Goal: Task Accomplishment & Management: Use online tool/utility

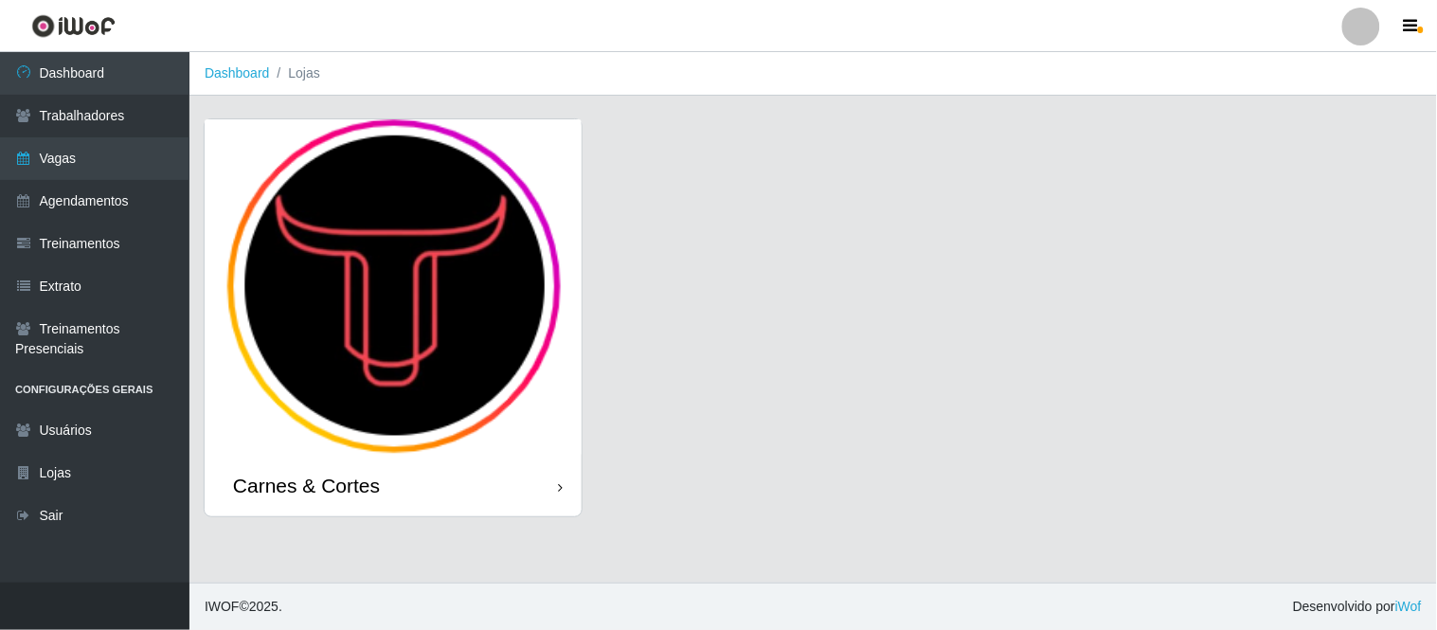
click at [139, 201] on link "Agendamentos" at bounding box center [94, 201] width 189 height 43
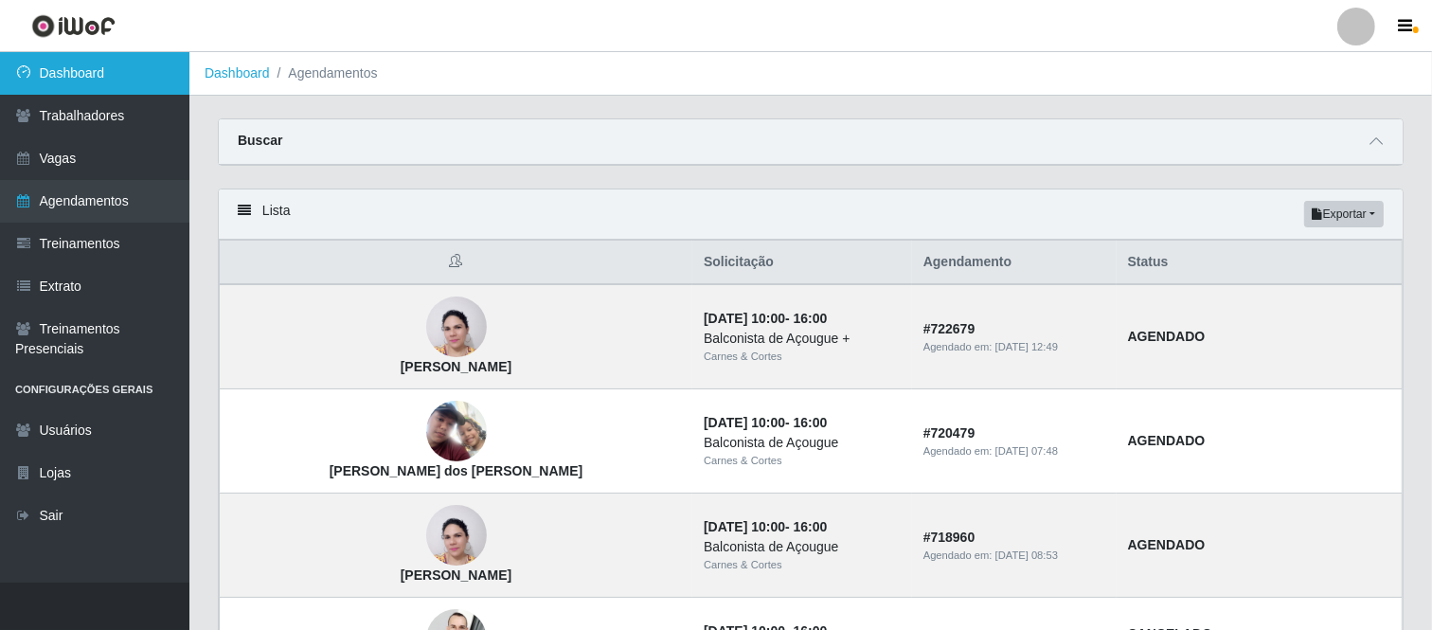
click at [117, 76] on link "Dashboard" at bounding box center [94, 73] width 189 height 43
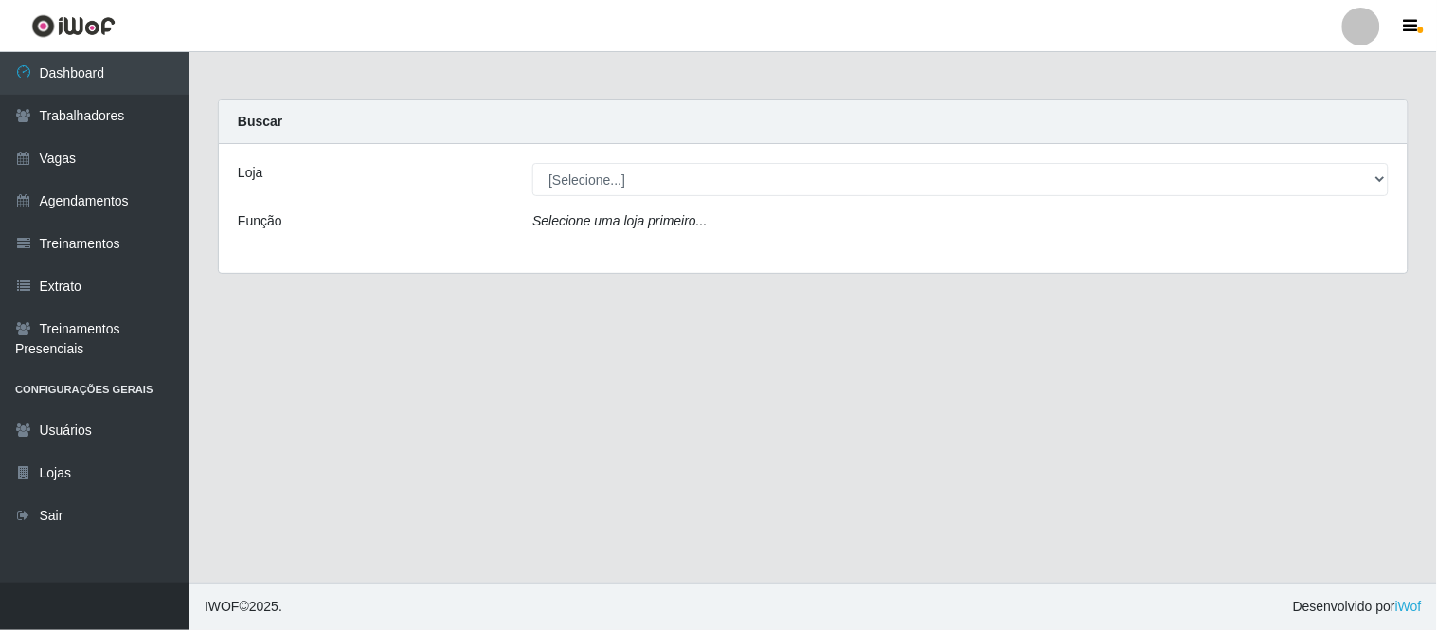
click at [565, 197] on div "Loja [Selecione...] [PERSON_NAME] & [PERSON_NAME] Função Selecione [PERSON_NAME…" at bounding box center [813, 208] width 1189 height 129
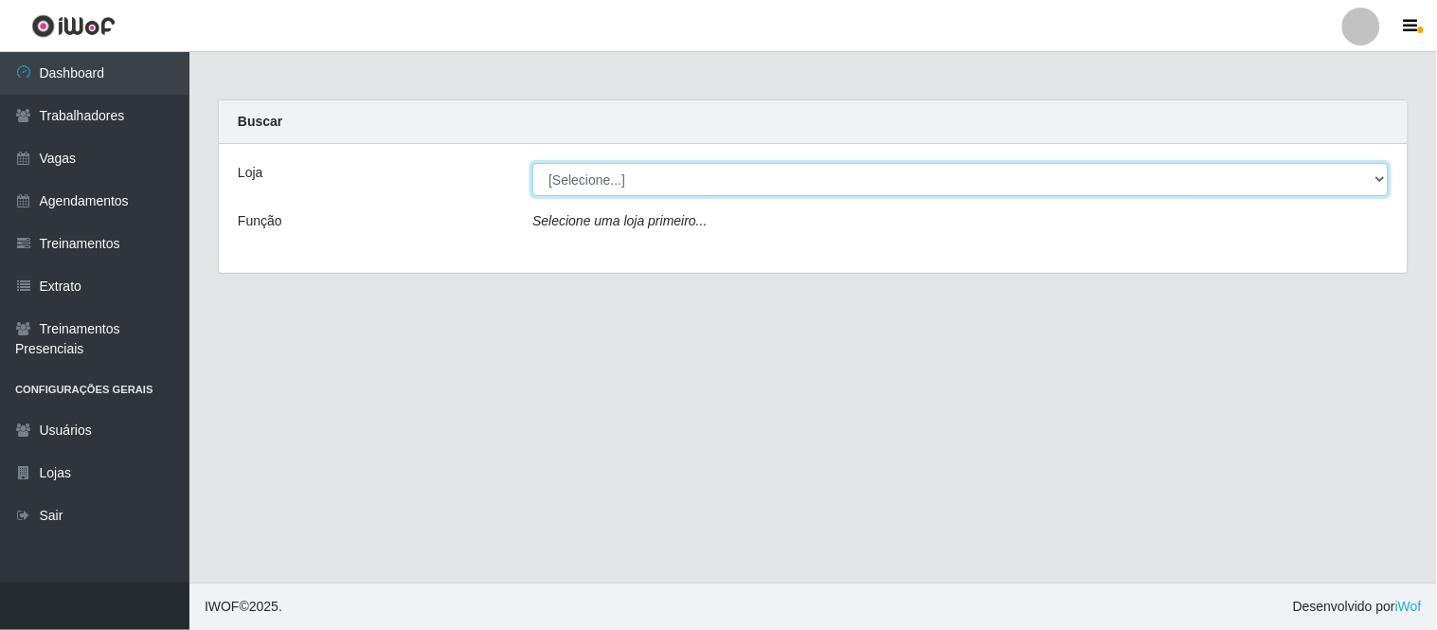
click at [578, 189] on select "[Selecione...] Carnes & Cortes" at bounding box center [960, 179] width 856 height 33
select select "433"
click at [532, 163] on select "[Selecione...] Carnes & Cortes" at bounding box center [960, 179] width 856 height 33
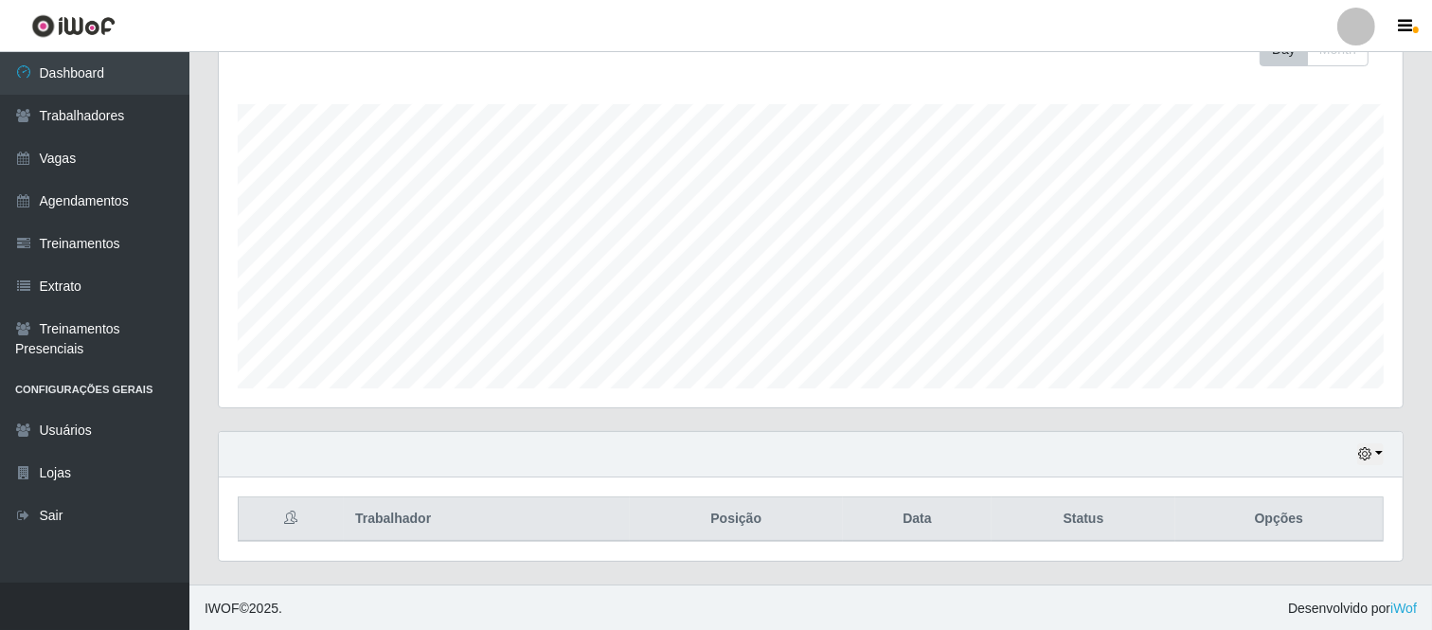
scroll to position [290, 0]
click at [1381, 453] on button "button" at bounding box center [1370, 453] width 27 height 22
click at [1283, 380] on button "1 Semana" at bounding box center [1307, 382] width 150 height 40
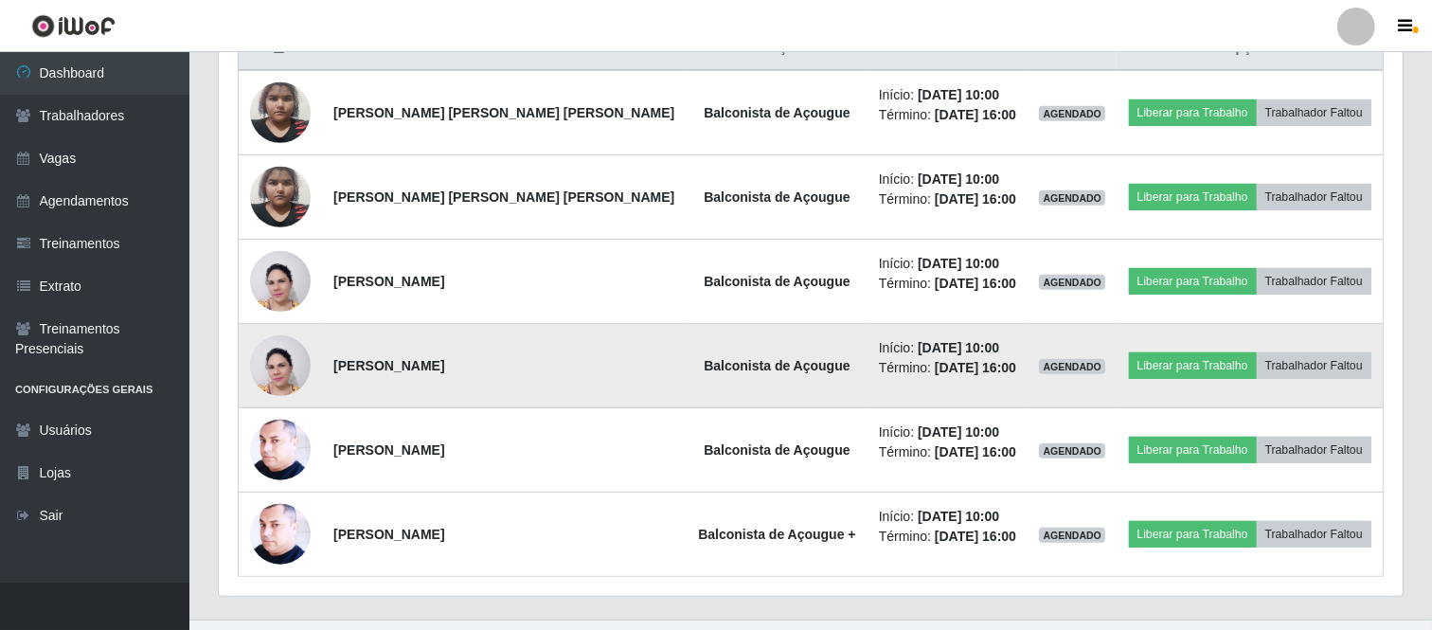
scroll to position [797, 0]
